Goal: Information Seeking & Learning: Learn about a topic

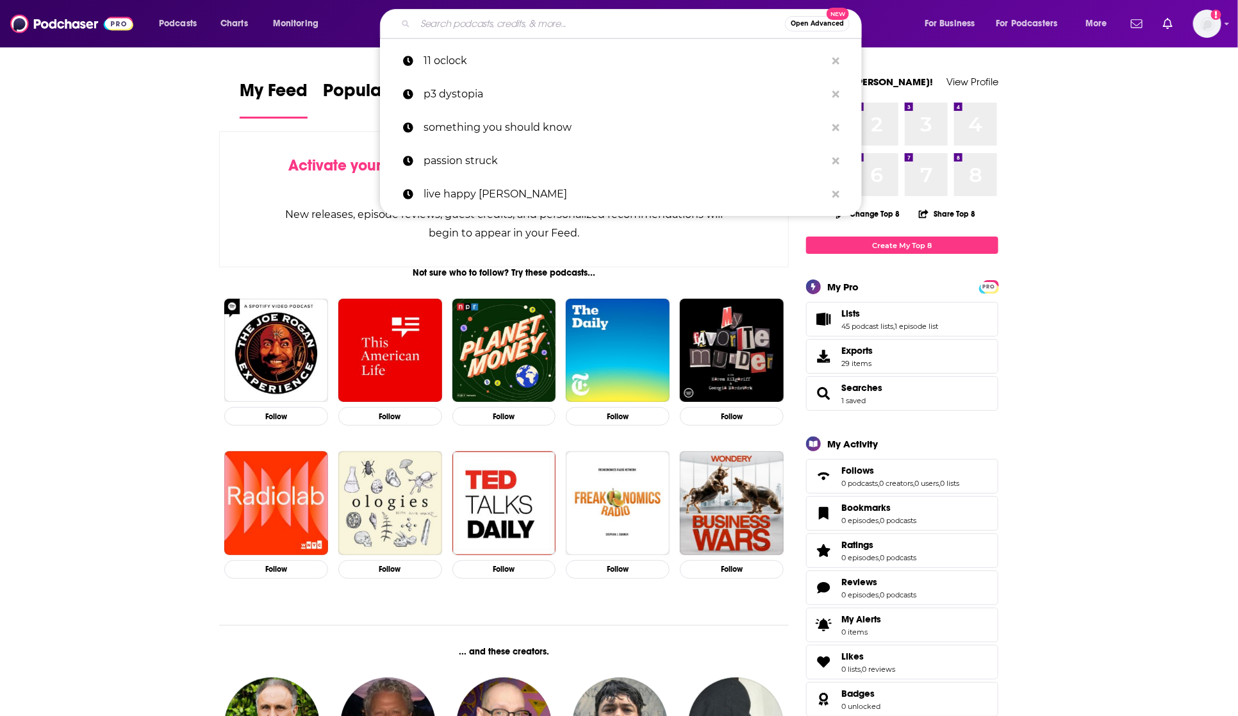
click at [524, 24] on input "Search podcasts, credits, & more..." at bounding box center [600, 23] width 370 height 21
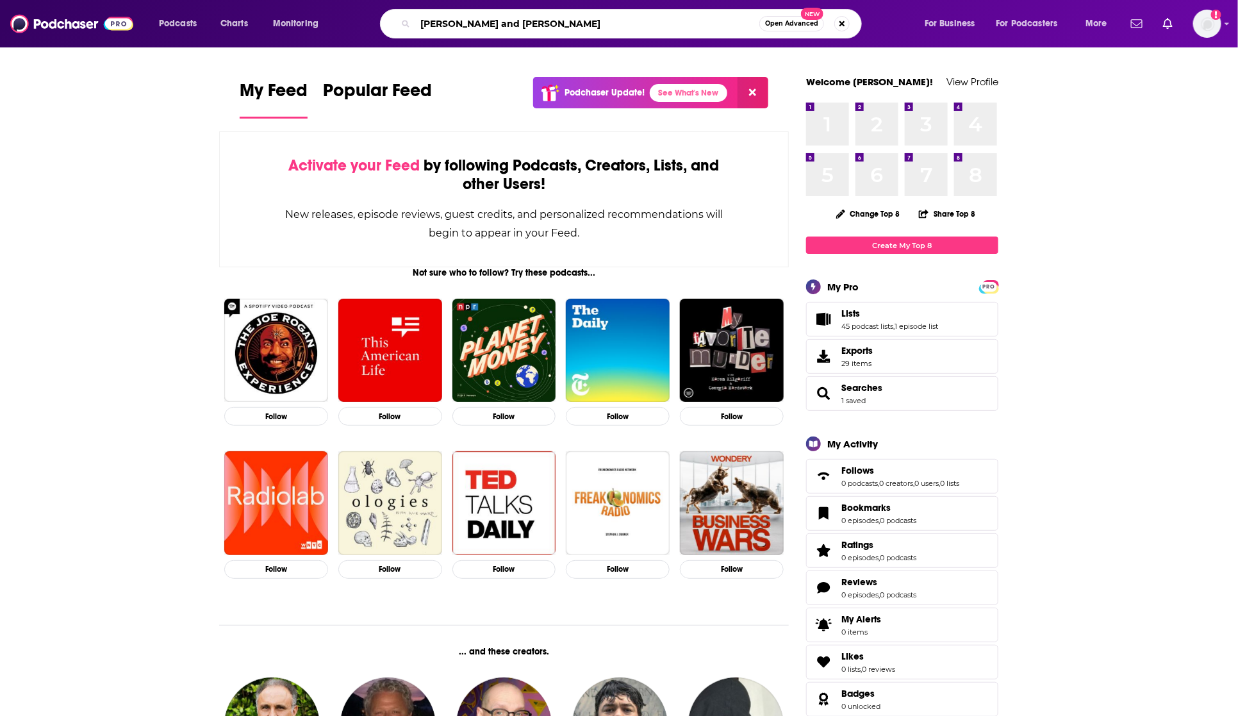
type input "[PERSON_NAME] and [PERSON_NAME]"
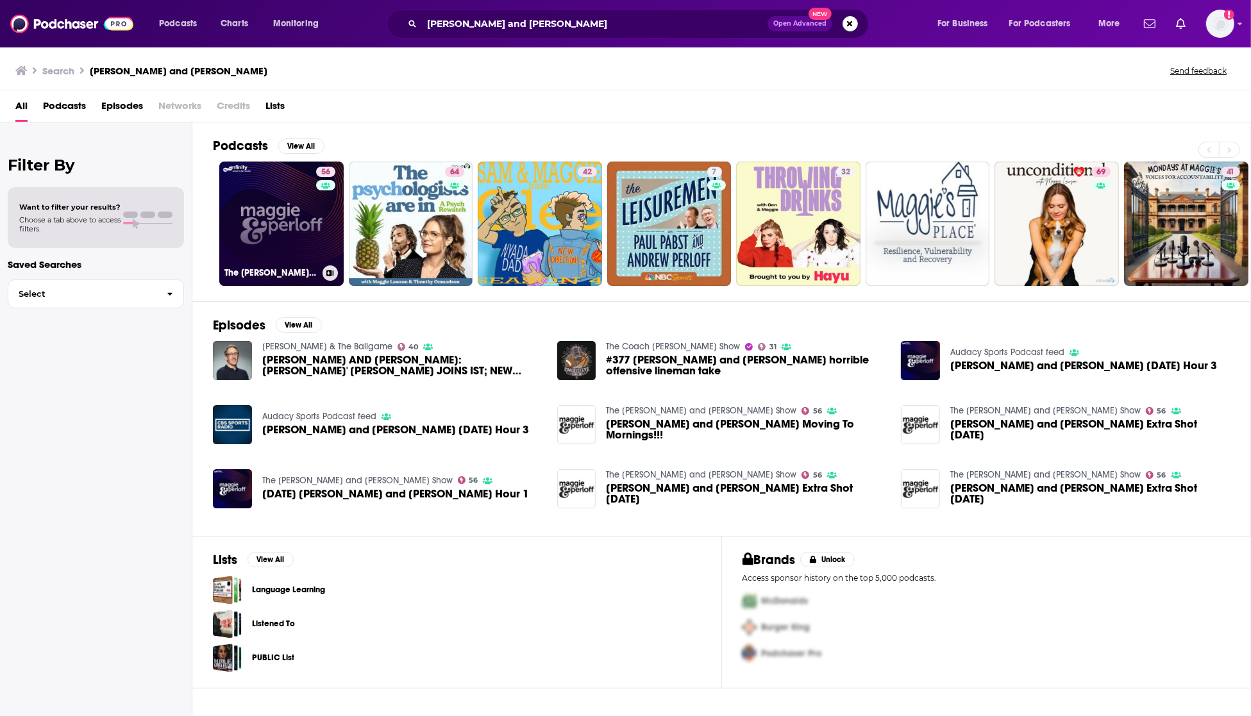
click at [265, 245] on link "56 The [PERSON_NAME] and [PERSON_NAME] Show" at bounding box center [281, 224] width 124 height 124
